Goal: Find contact information: Find contact information

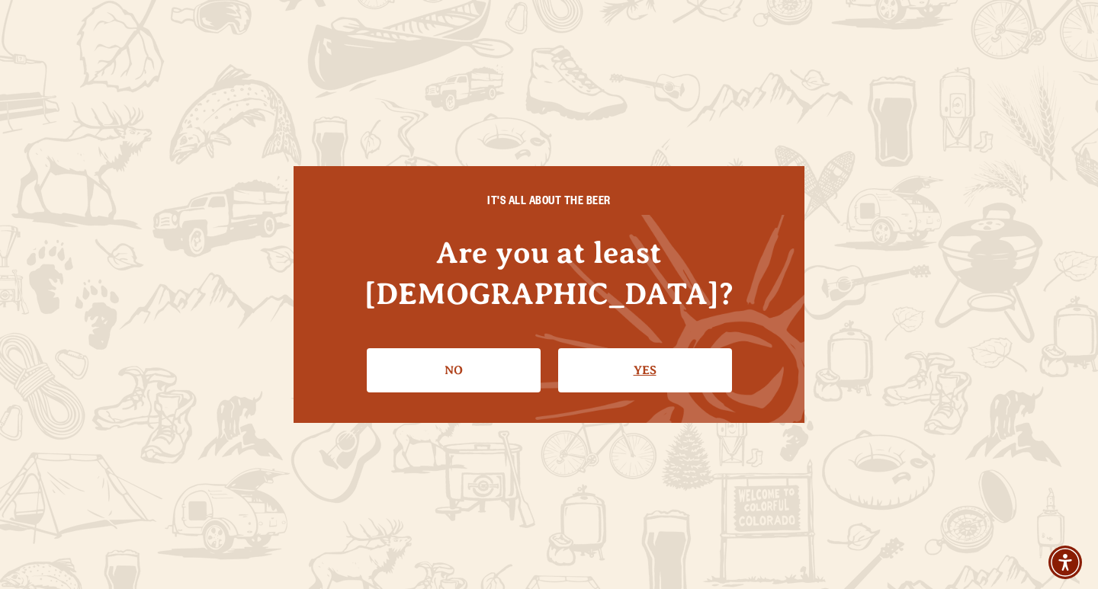
click at [615, 354] on link "Yes" at bounding box center [645, 370] width 174 height 44
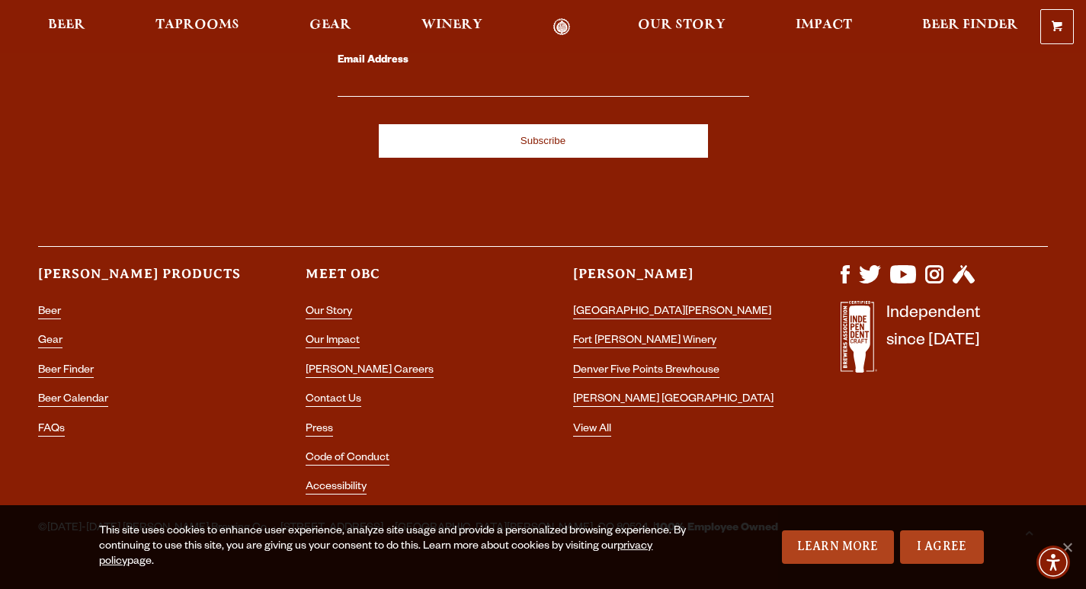
scroll to position [4442, 0]
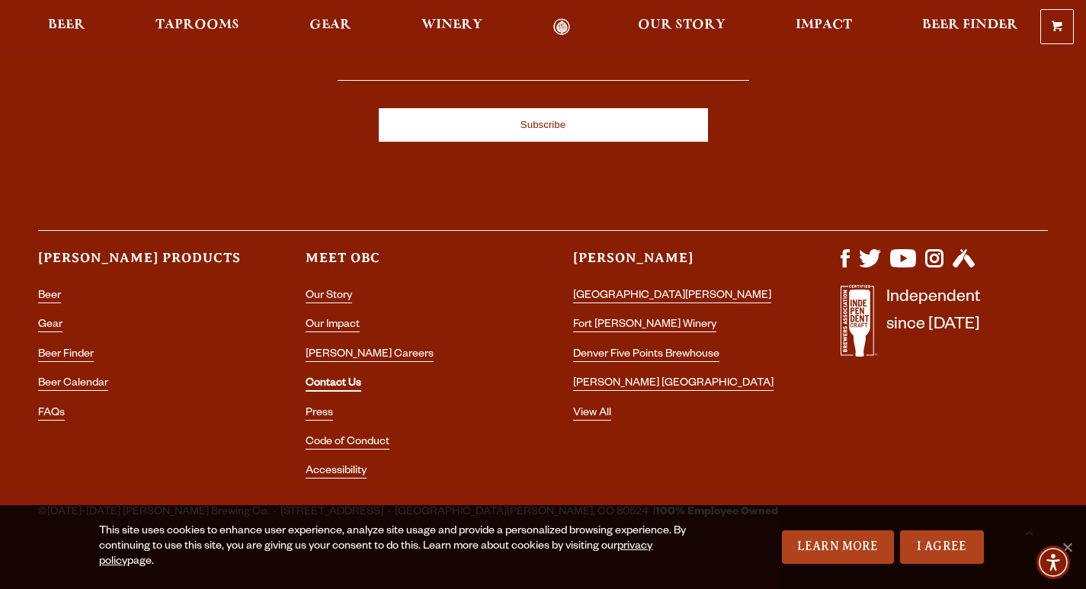
click at [338, 378] on link "Contact Us" at bounding box center [334, 385] width 56 height 14
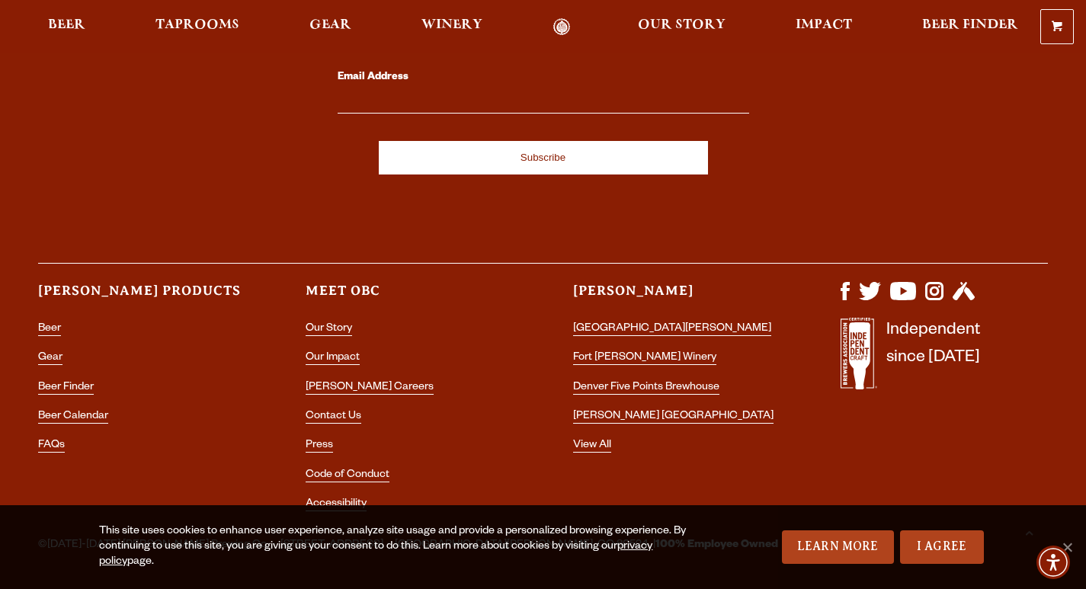
scroll to position [3014, 0]
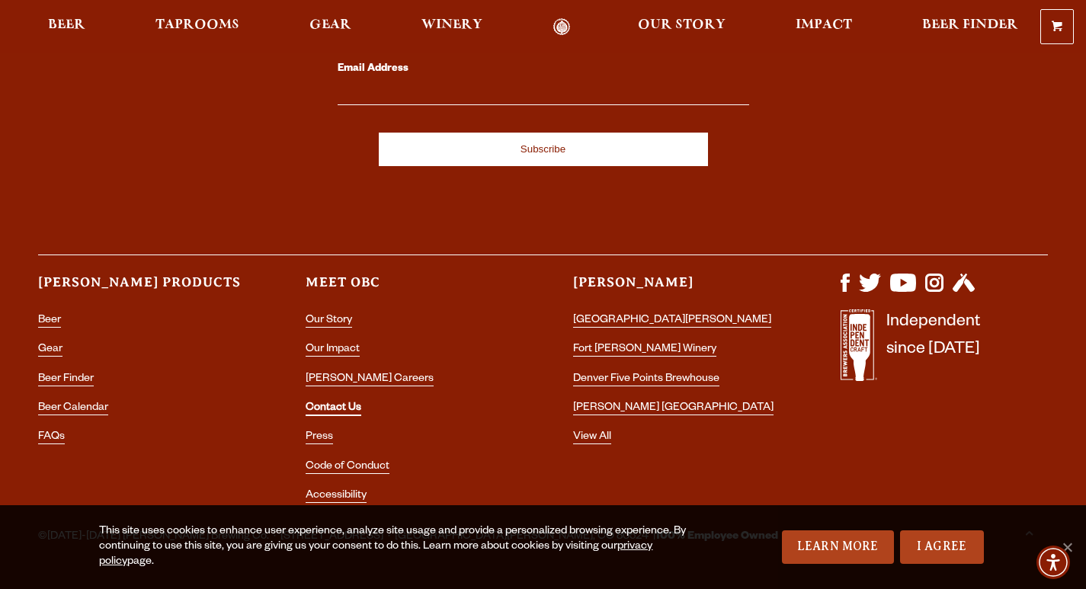
click at [348, 402] on link "Contact Us" at bounding box center [334, 409] width 56 height 14
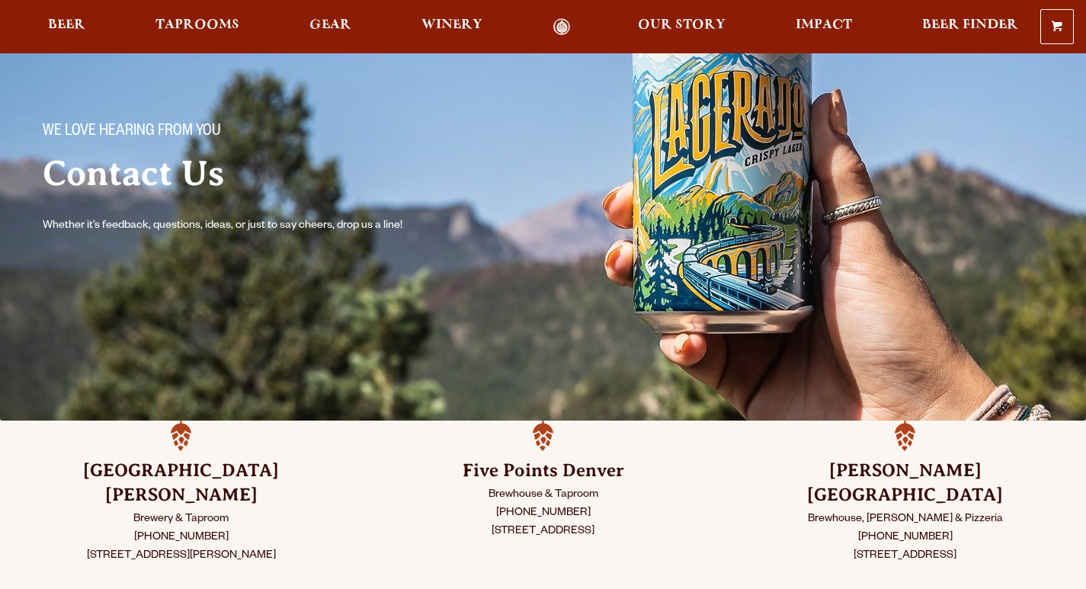
scroll to position [229, 0]
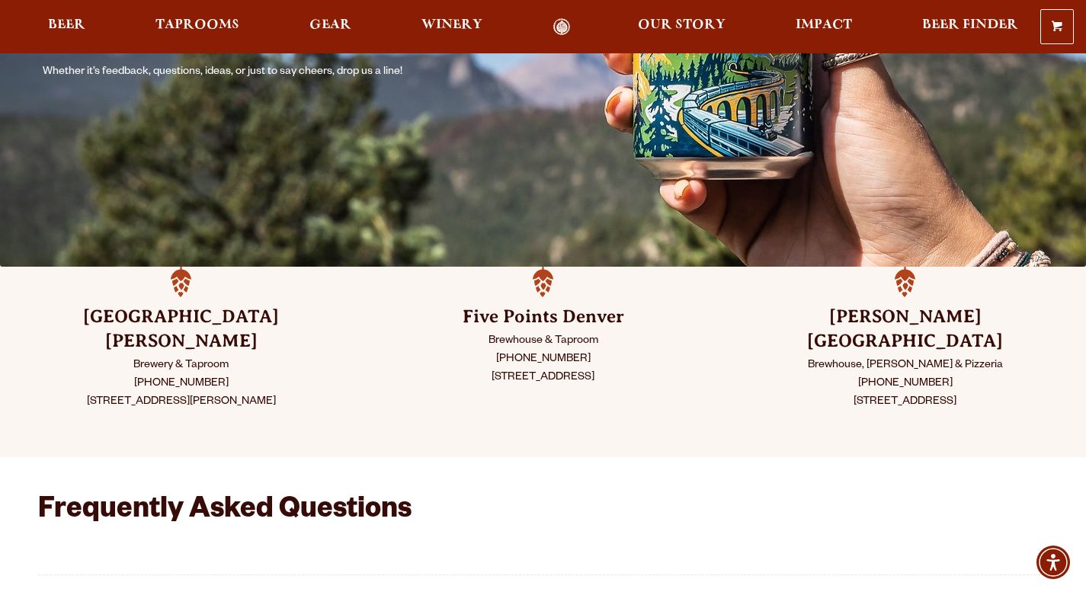
click at [317, 361] on p "Brewery & Taproom [PHONE_NUMBER] [STREET_ADDRESS][PERSON_NAME]" at bounding box center [181, 384] width 286 height 55
copy p "[PHONE_NUMBER]"
click at [266, 377] on p "Brewery & Taproom [PHONE_NUMBER] [STREET_ADDRESS][PERSON_NAME]" at bounding box center [181, 384] width 286 height 55
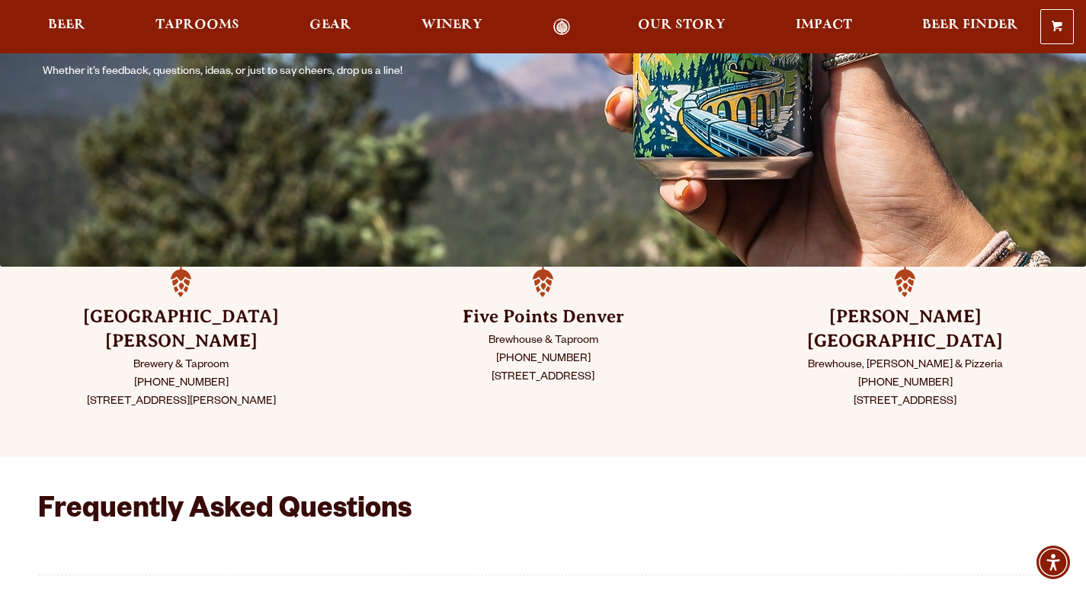
click at [266, 377] on p "Brewery & Taproom [PHONE_NUMBER] [STREET_ADDRESS][PERSON_NAME]" at bounding box center [181, 384] width 286 height 55
copy p "80524"
